Goal: Information Seeking & Learning: Learn about a topic

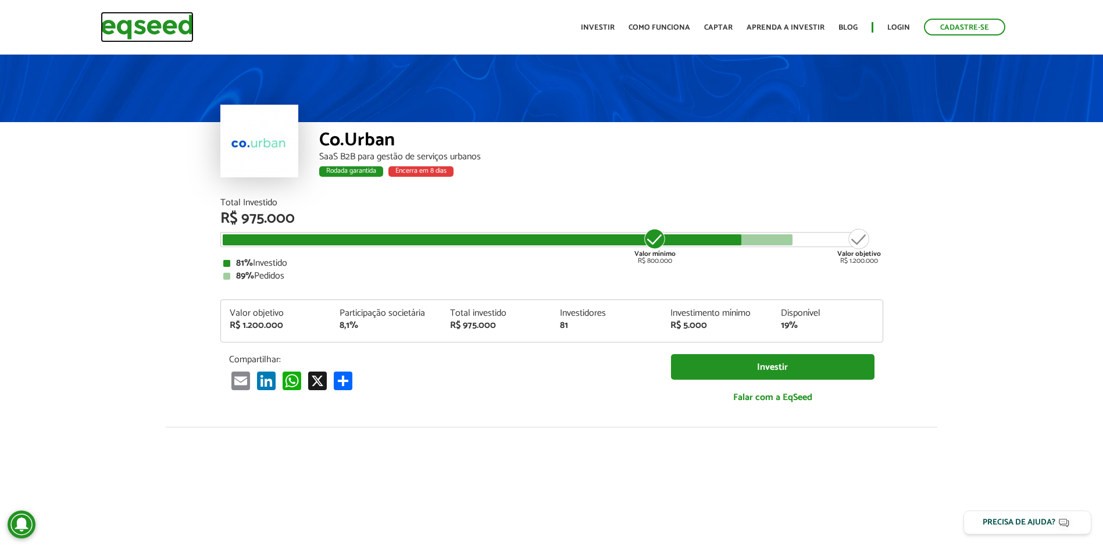
click at [160, 26] on img at bounding box center [147, 27] width 93 height 31
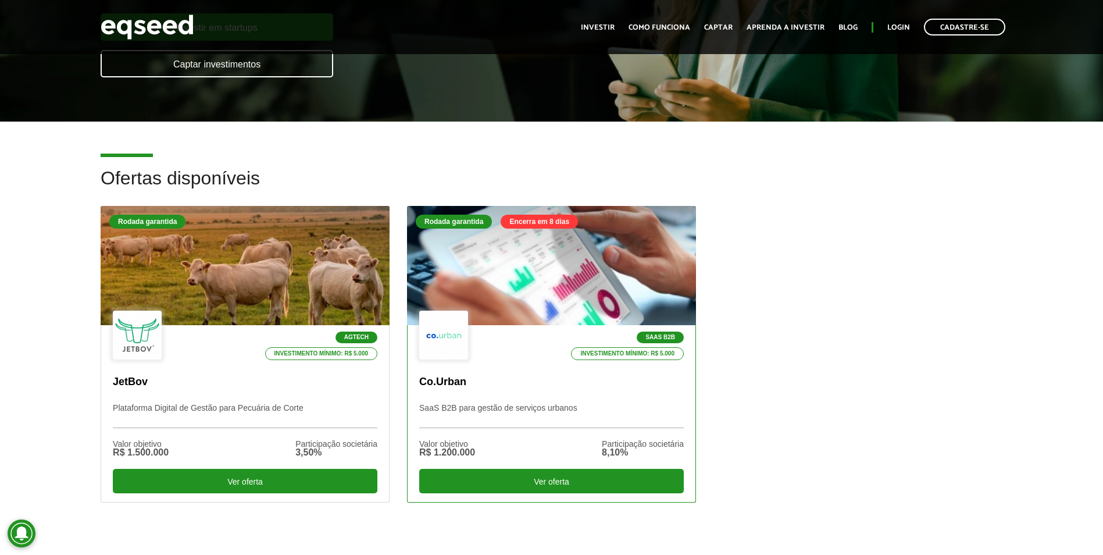
scroll to position [233, 0]
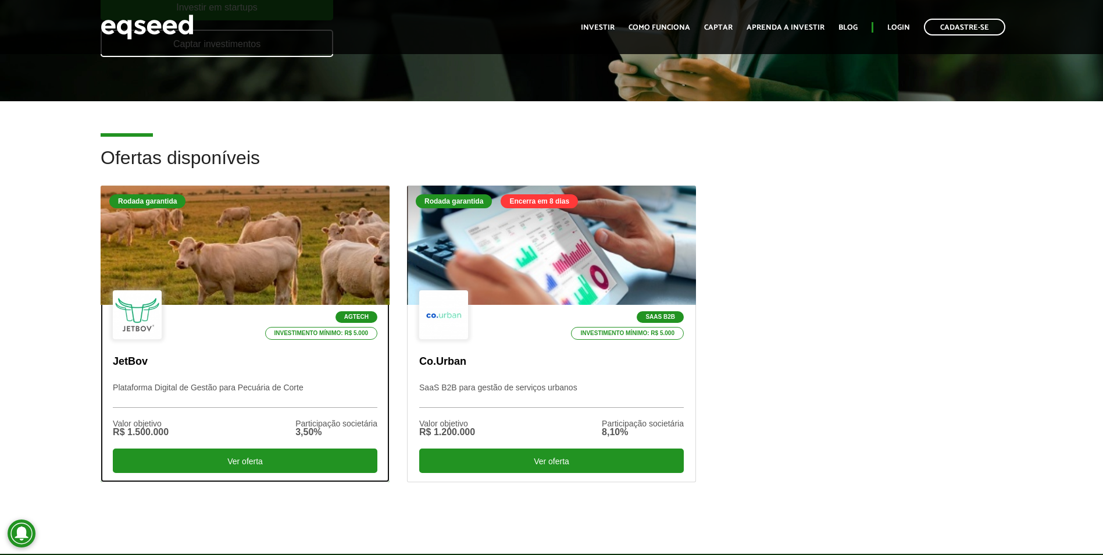
click at [244, 242] on div at bounding box center [245, 245] width 347 height 143
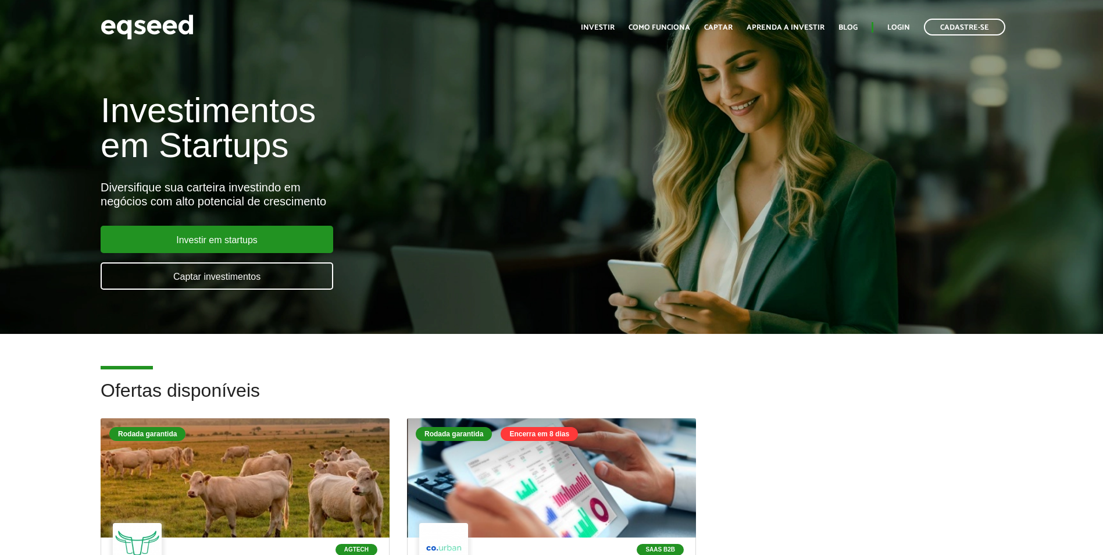
scroll to position [224, 0]
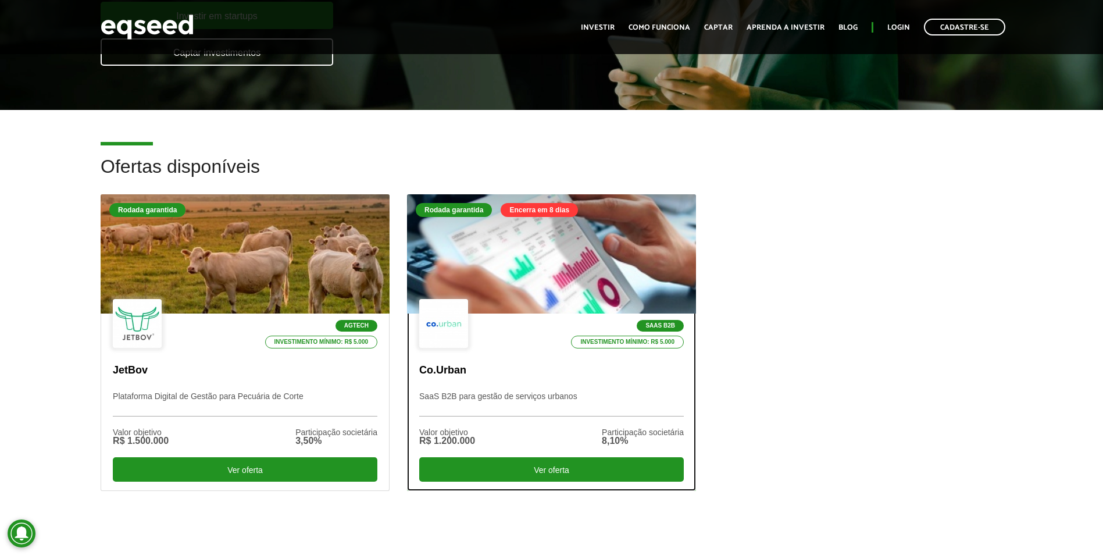
click at [550, 252] on div at bounding box center [551, 254] width 347 height 143
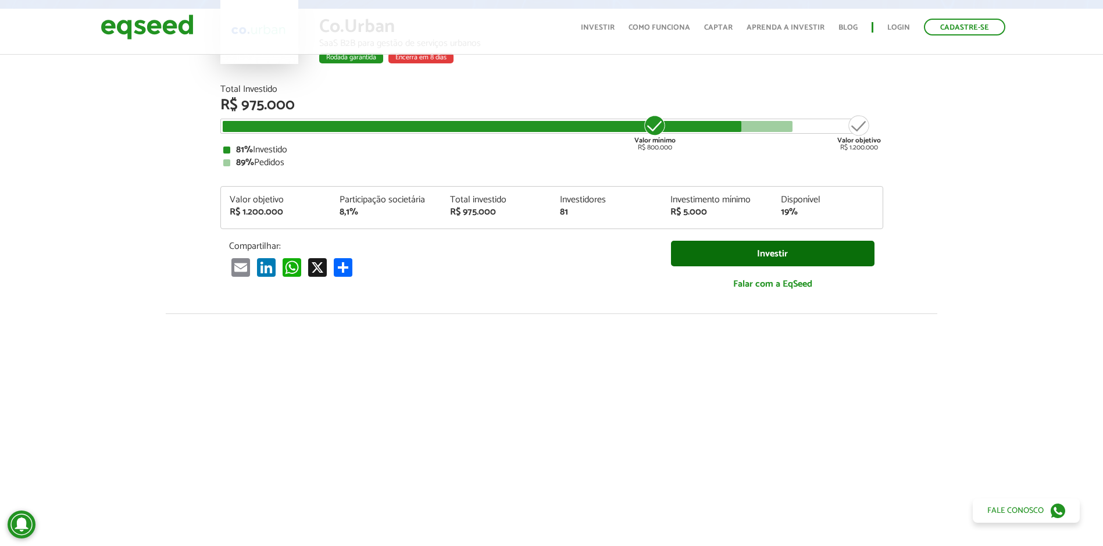
scroll to position [116, 0]
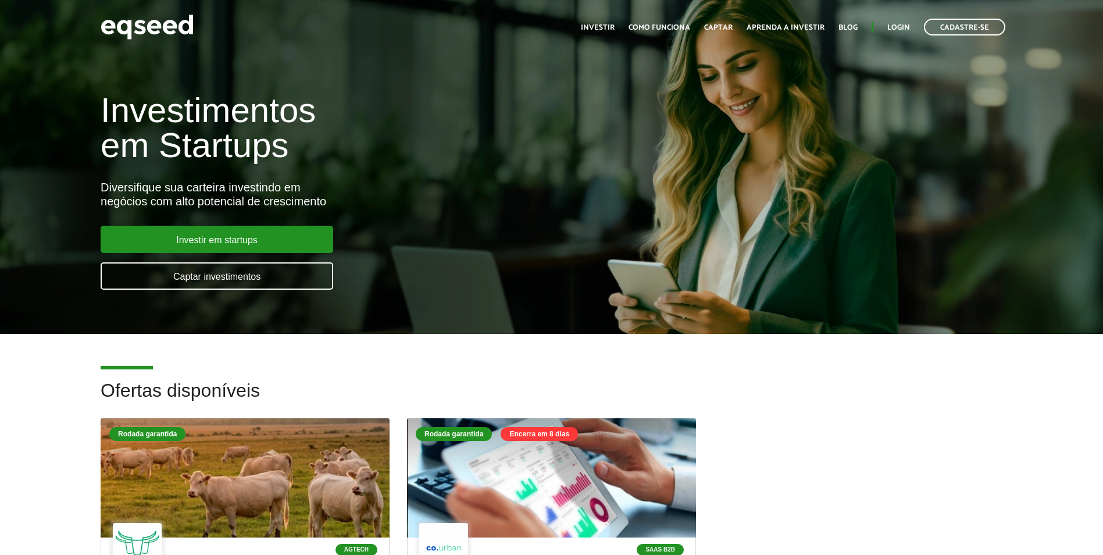
scroll to position [224, 0]
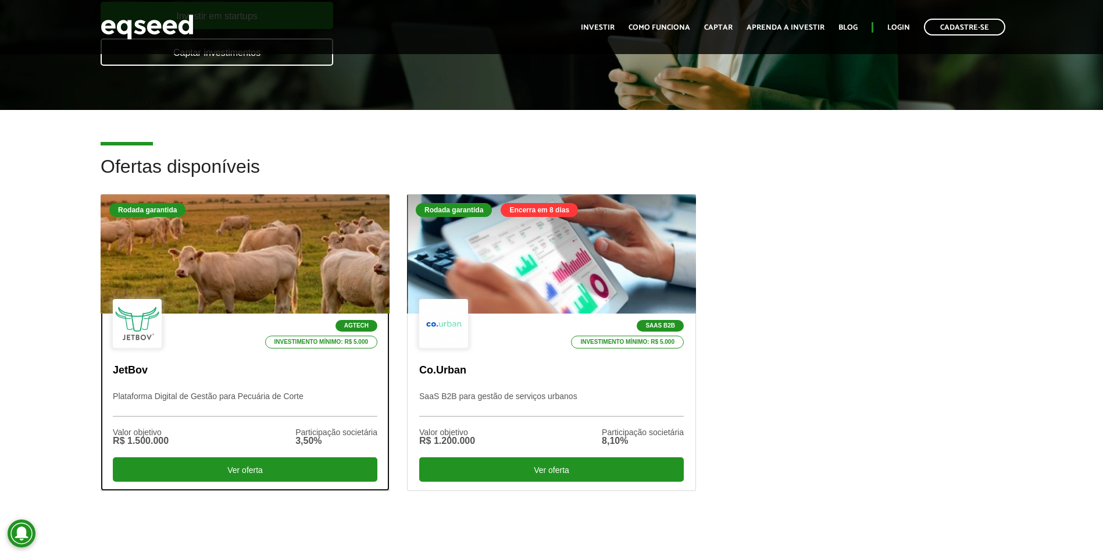
click at [209, 265] on div at bounding box center [245, 254] width 347 height 143
